Goal: Communication & Community: Answer question/provide support

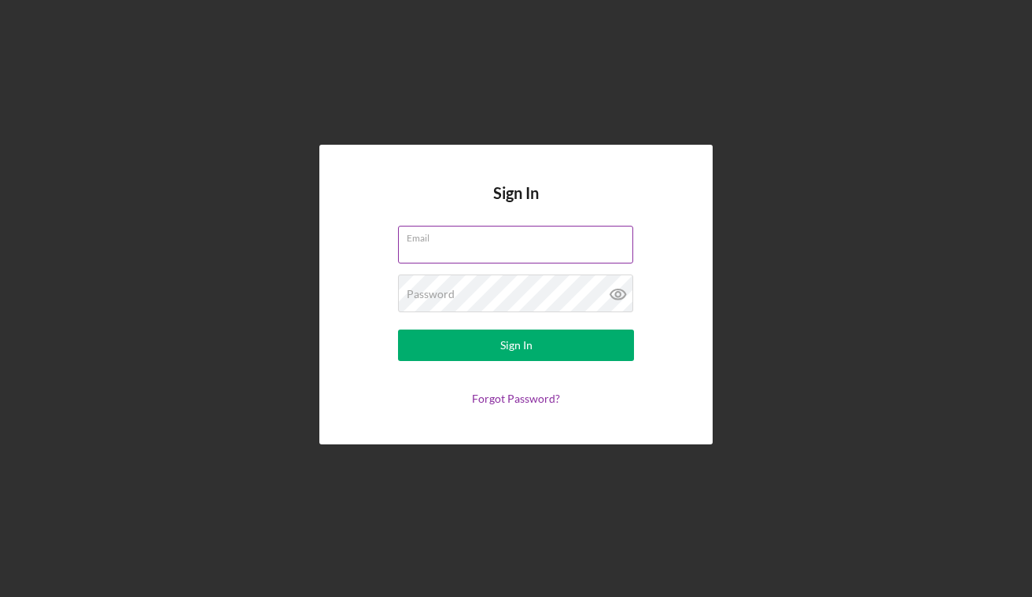
click at [474, 247] on input "Email" at bounding box center [515, 245] width 235 height 38
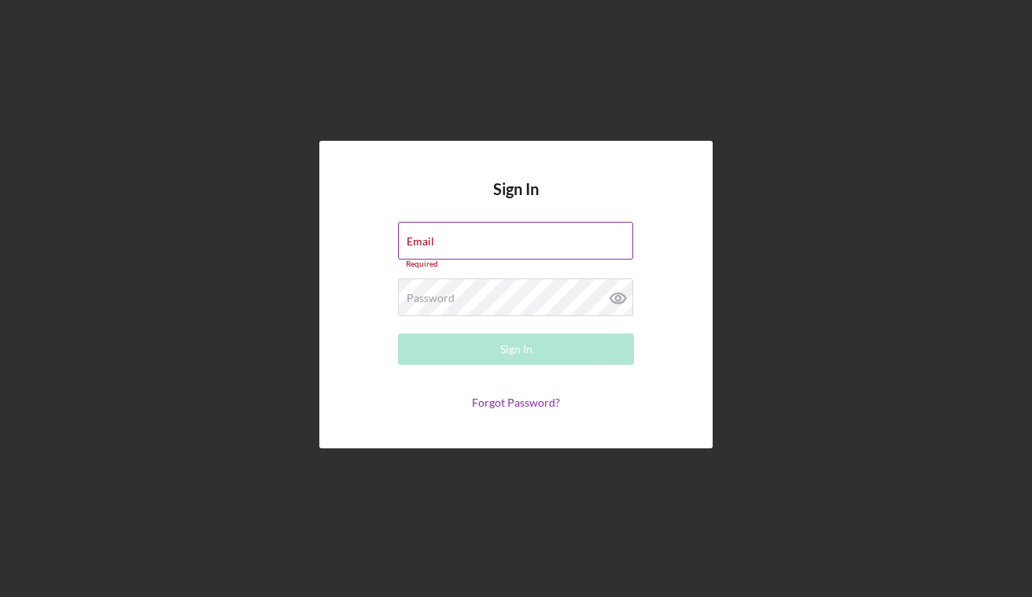
type input "[PERSON_NAME][EMAIL_ADDRESS][DOMAIN_NAME]"
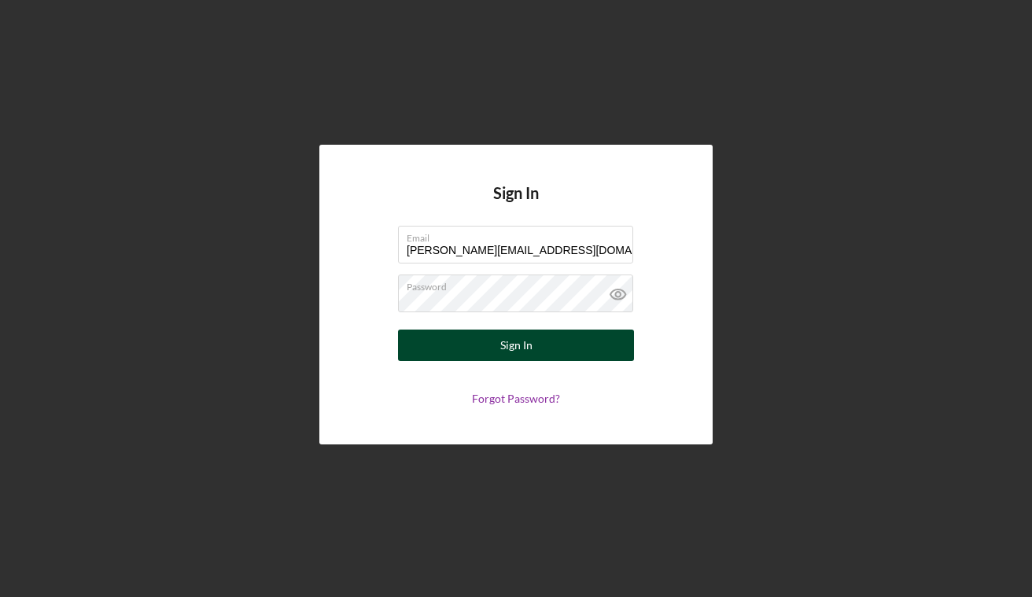
click at [508, 344] on div "Sign In" at bounding box center [516, 345] width 32 height 31
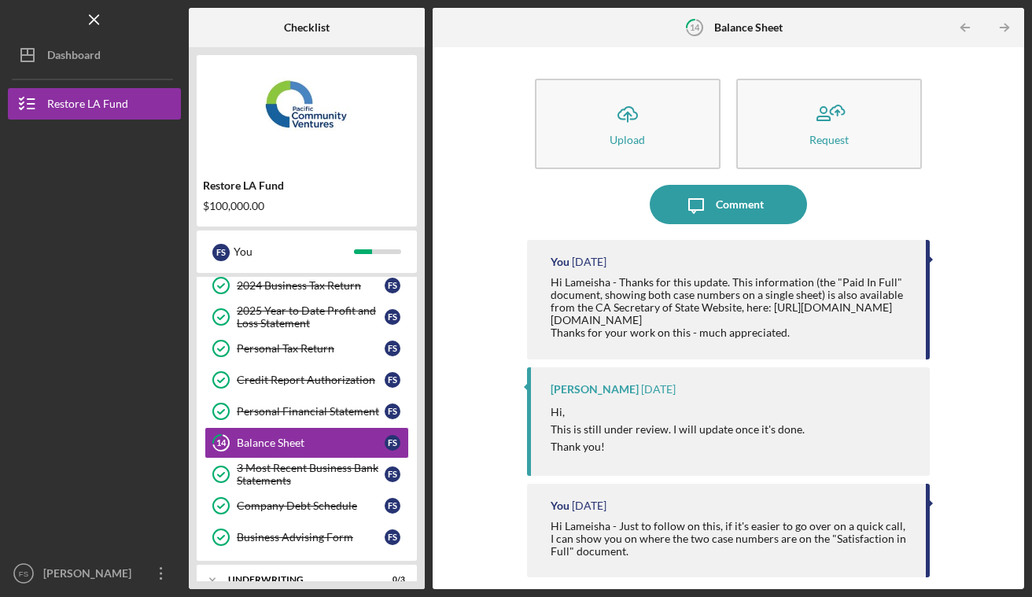
scroll to position [169, 0]
click at [589, 279] on div "Hi Lameisha - Thanks for this update. This information (the "Paid In Full" docu…" at bounding box center [731, 307] width 360 height 63
copy div "Lameisha"
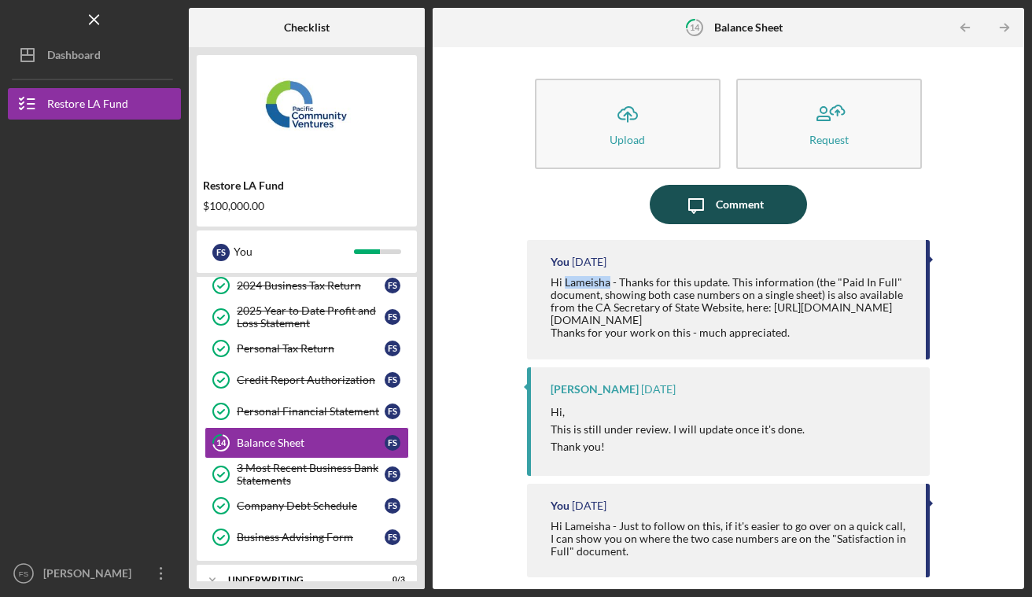
click at [776, 205] on button "Icon/Message Comment" at bounding box center [728, 204] width 157 height 39
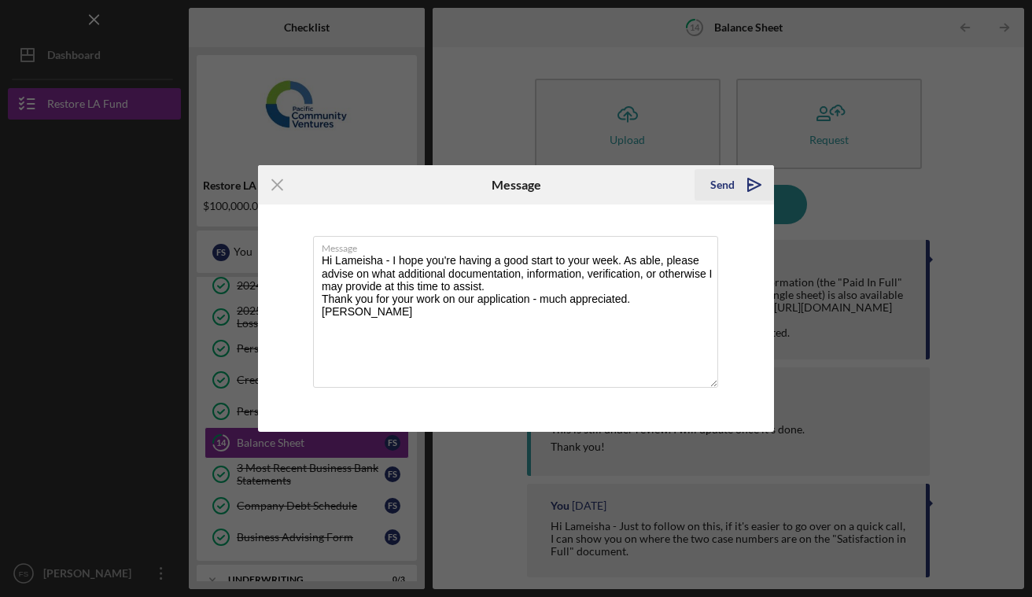
type textarea "Hi Lameisha - I hope you're having a good start to your week. As able, please a…"
click at [719, 181] on div "Send" at bounding box center [723, 184] width 24 height 31
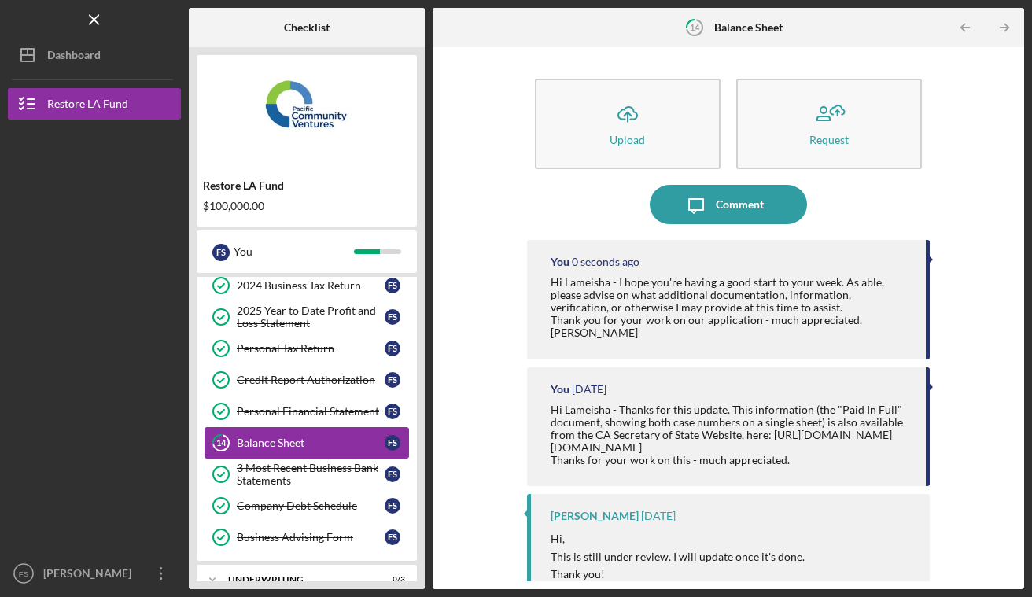
scroll to position [227, 0]
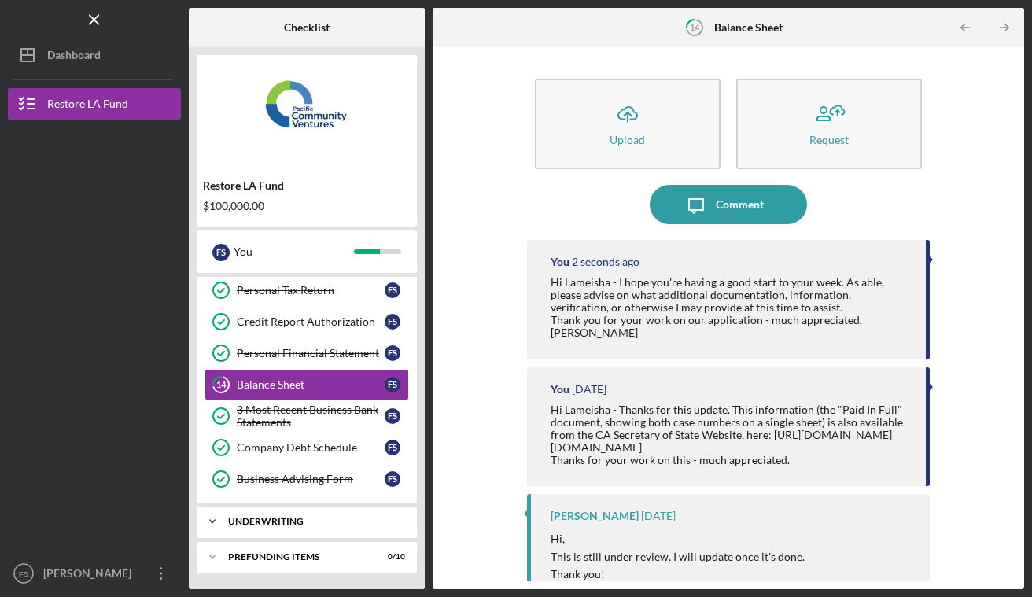
click at [312, 518] on div "Underwriting" at bounding box center [312, 521] width 169 height 9
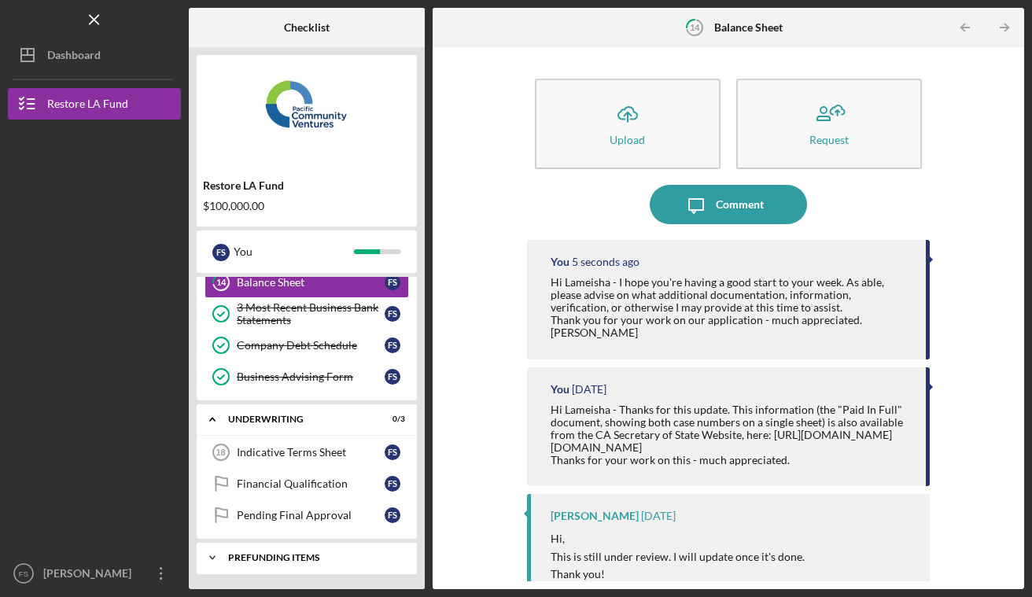
click at [302, 552] on div "Icon/Expander Prefunding Items 0 / 10" at bounding box center [307, 557] width 220 height 31
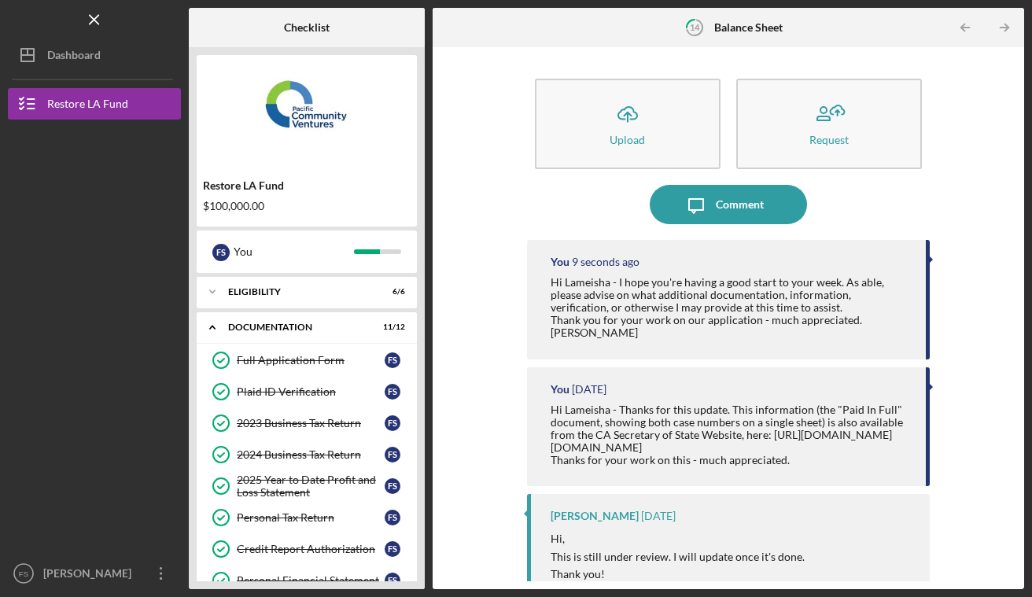
scroll to position [76, 0]
